Goal: Transaction & Acquisition: Purchase product/service

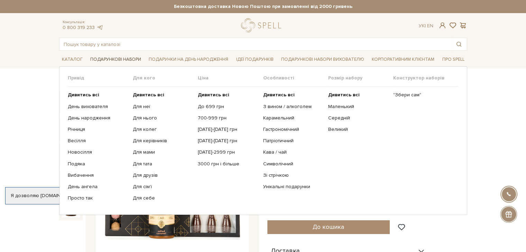
click at [117, 57] on link "Подарункові набори" at bounding box center [115, 59] width 56 height 11
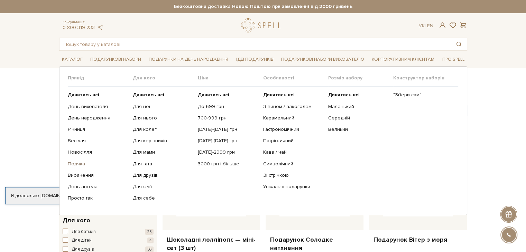
click at [79, 162] on link "Подяка" at bounding box center [98, 164] width 60 height 6
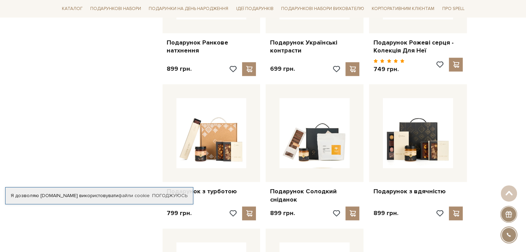
scroll to position [657, 0]
